Goal: Find specific page/section: Find specific page/section

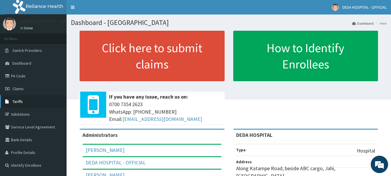
click at [15, 99] on span "Tariffs" at bounding box center [17, 101] width 10 height 5
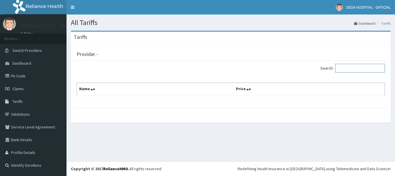
click at [358, 66] on input "Search:" at bounding box center [361, 68] width 50 height 9
click at [24, 106] on link "Tariffs" at bounding box center [33, 101] width 67 height 13
click at [347, 72] on input "Search:" at bounding box center [361, 68] width 50 height 9
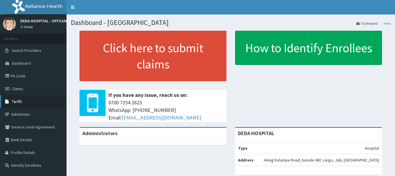
click at [19, 98] on link "Tariffs" at bounding box center [33, 101] width 67 height 13
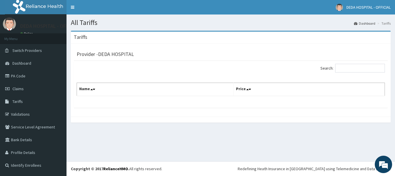
click at [348, 63] on div "Search: Name Price" at bounding box center [231, 84] width 314 height 47
click at [346, 69] on input "Search:" at bounding box center [361, 68] width 50 height 9
type input "NASAL"
